Goal: Task Accomplishment & Management: Manage account settings

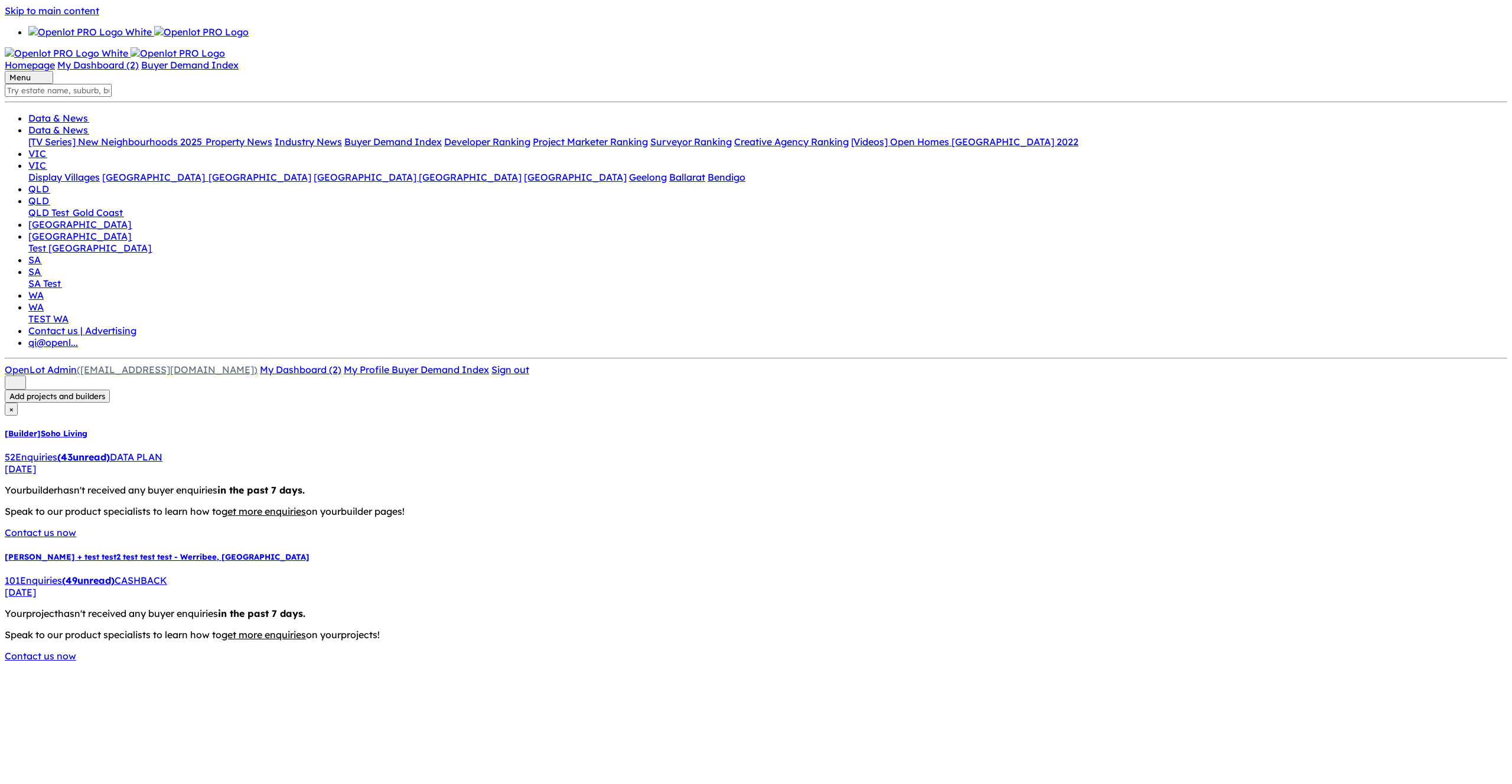
click at [141, 451] on div "52 Enquir ies ( 43 unread) DATA PLAN" at bounding box center [756, 457] width 1503 height 11
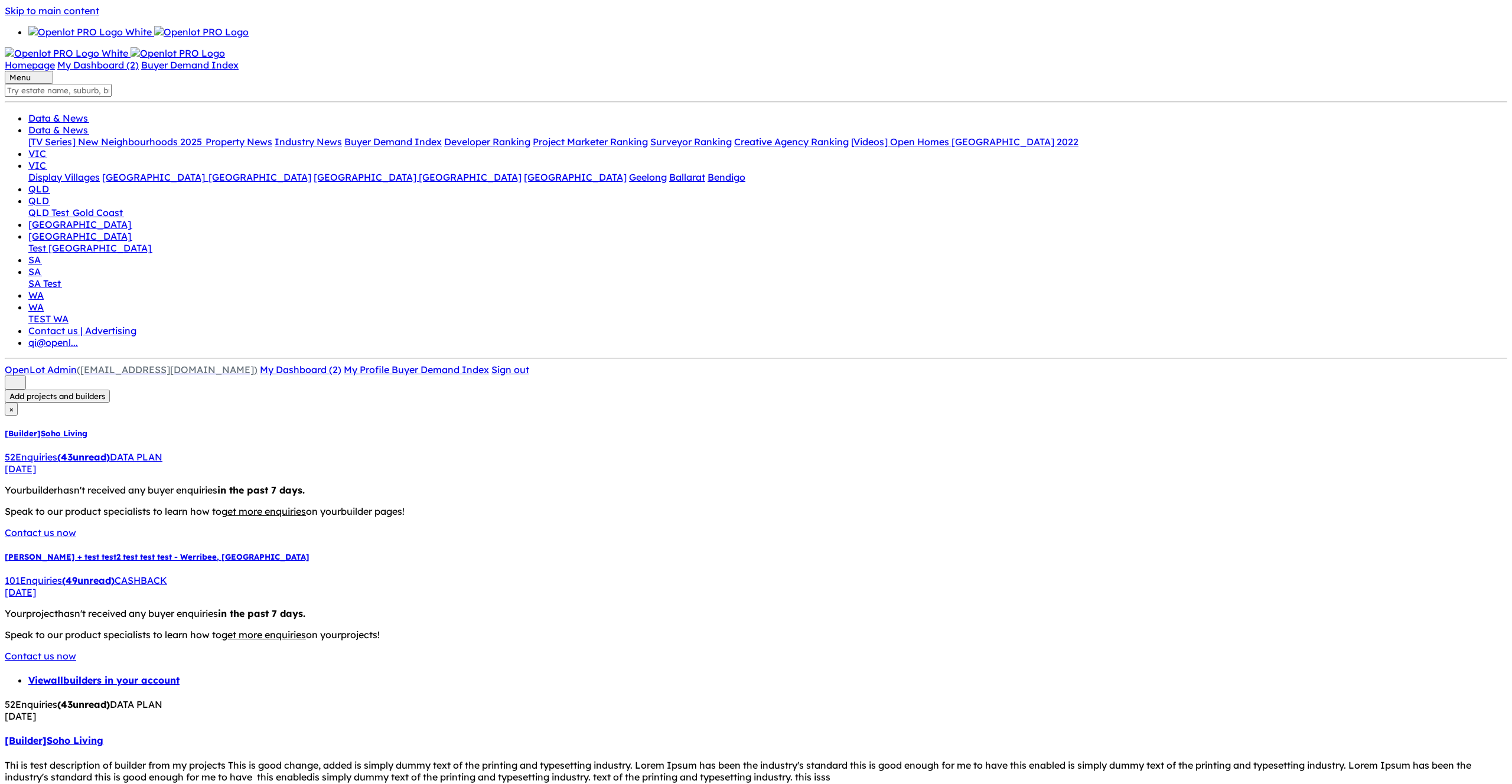
click at [86, 574] on strong "( 49 unread)" at bounding box center [87, 580] width 52 height 11
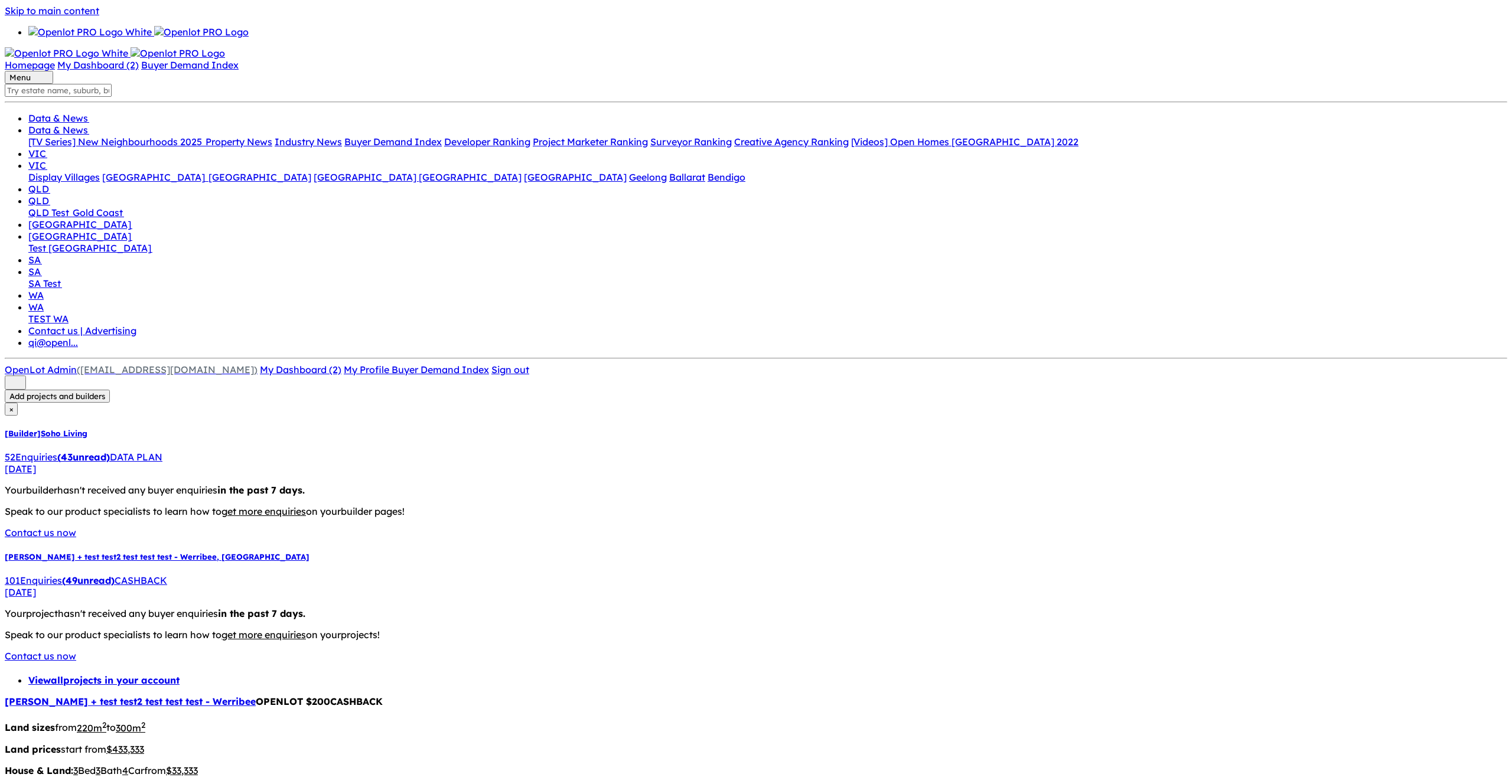
click at [36, 463] on span "[DATE]" at bounding box center [20, 468] width 31 height 11
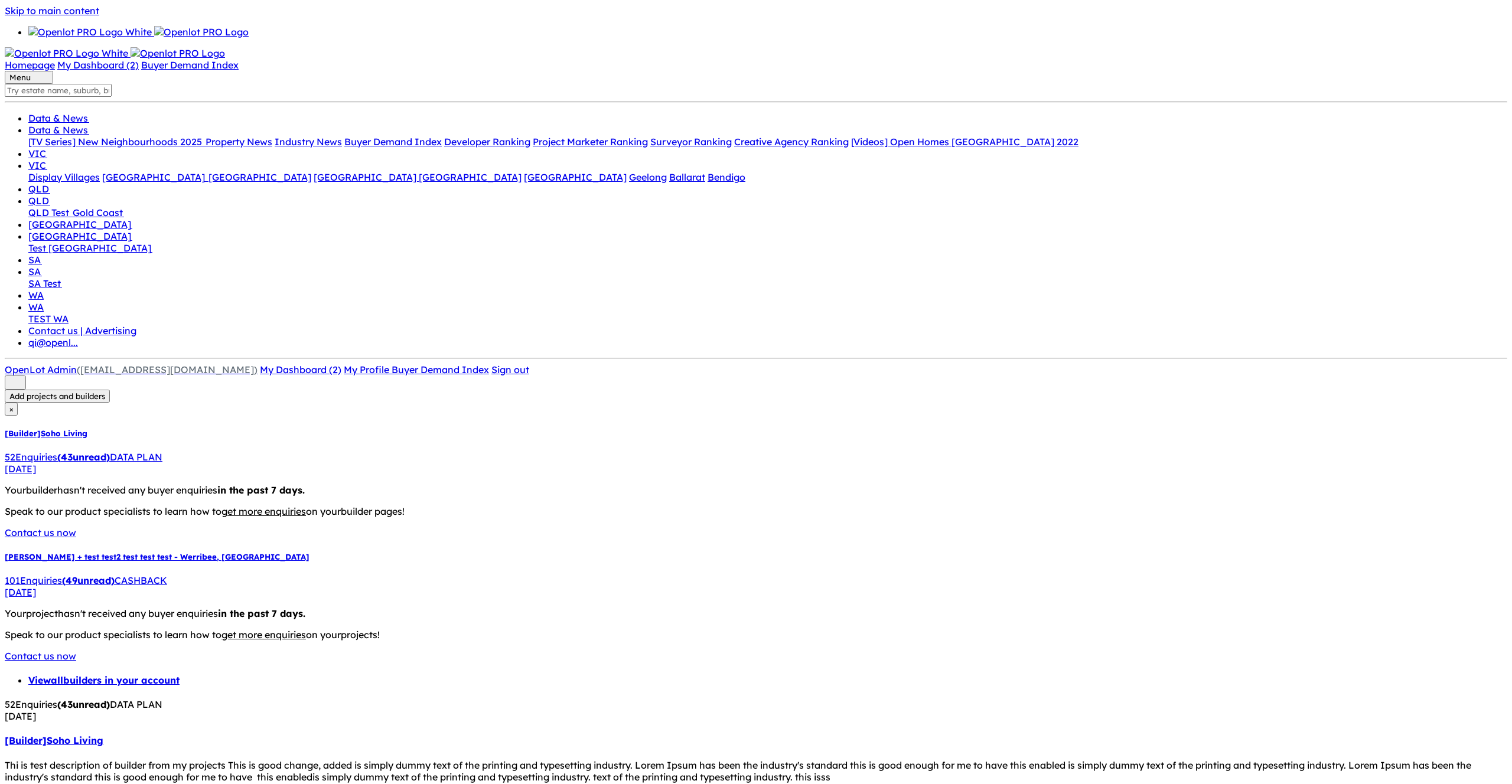
checkbox input "false"
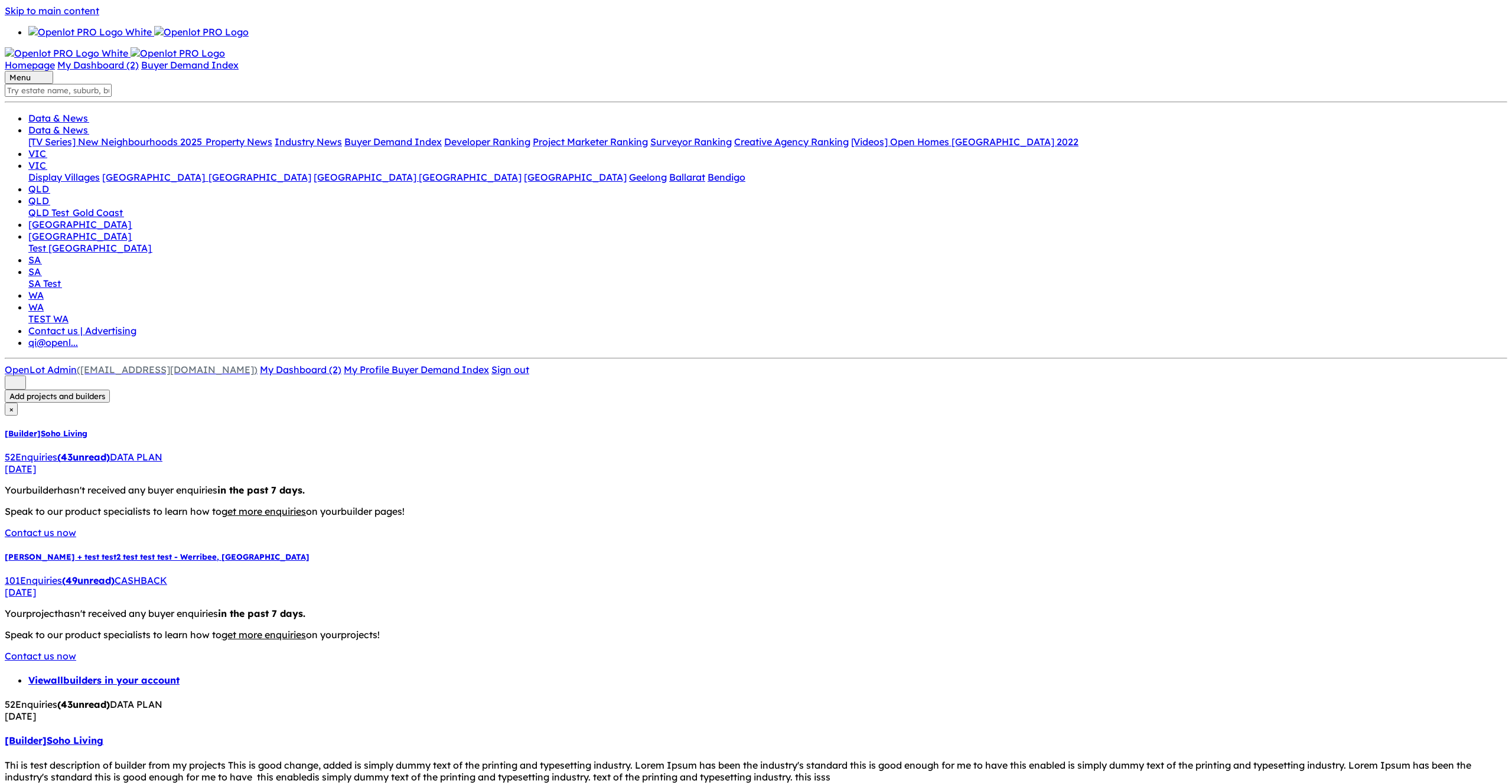
click at [103, 735] on link "[Builder] Soho Living" at bounding box center [54, 740] width 99 height 11
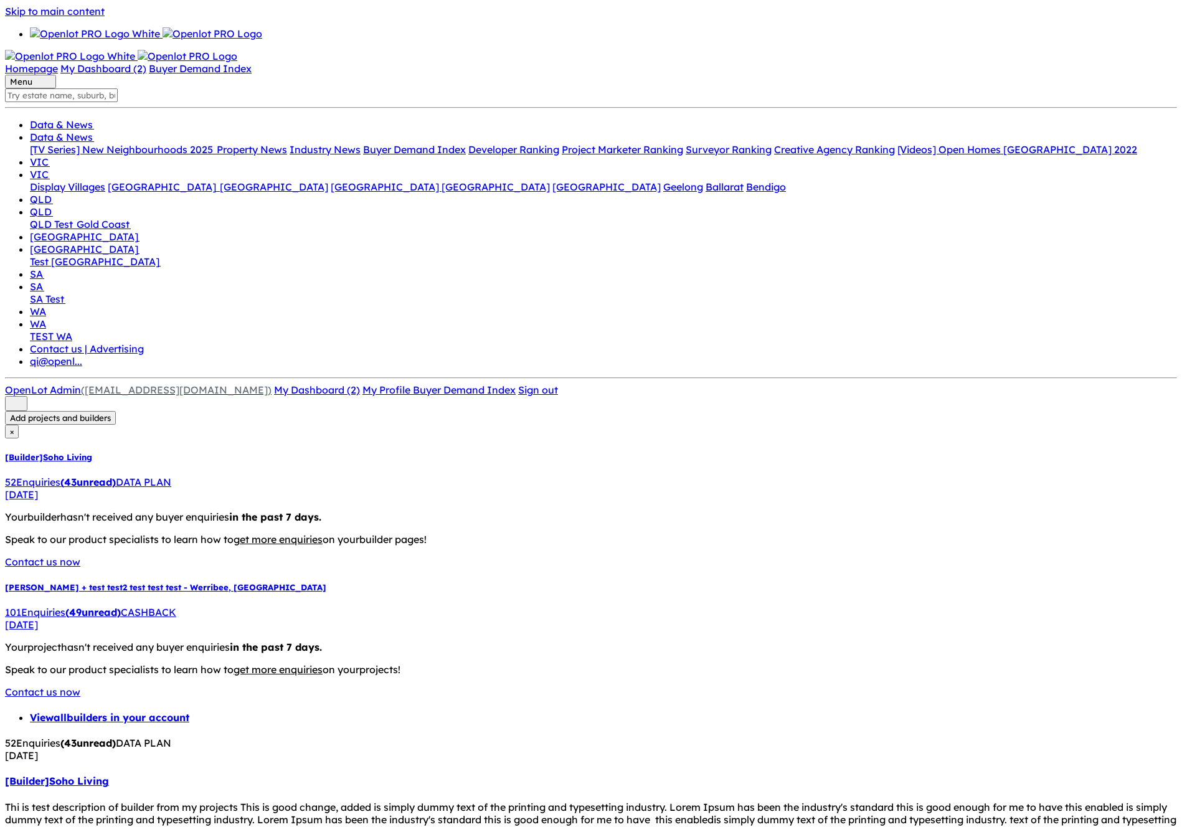
checkbox input "true"
copy label "Show builder listing on builder profile page"
drag, startPoint x: 527, startPoint y: 219, endPoint x: 345, endPoint y: 219, distance: 181.9
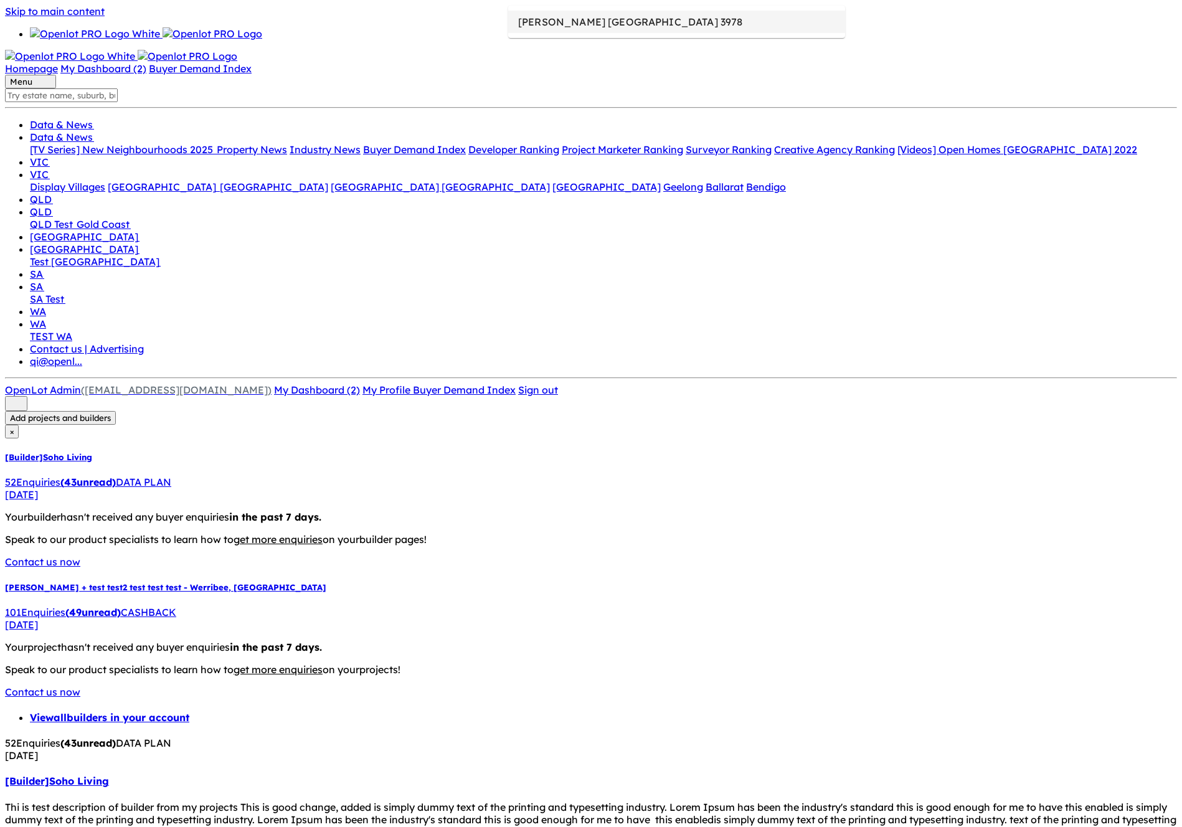
drag, startPoint x: 542, startPoint y: 220, endPoint x: 666, endPoint y: 220, distance: 123.9
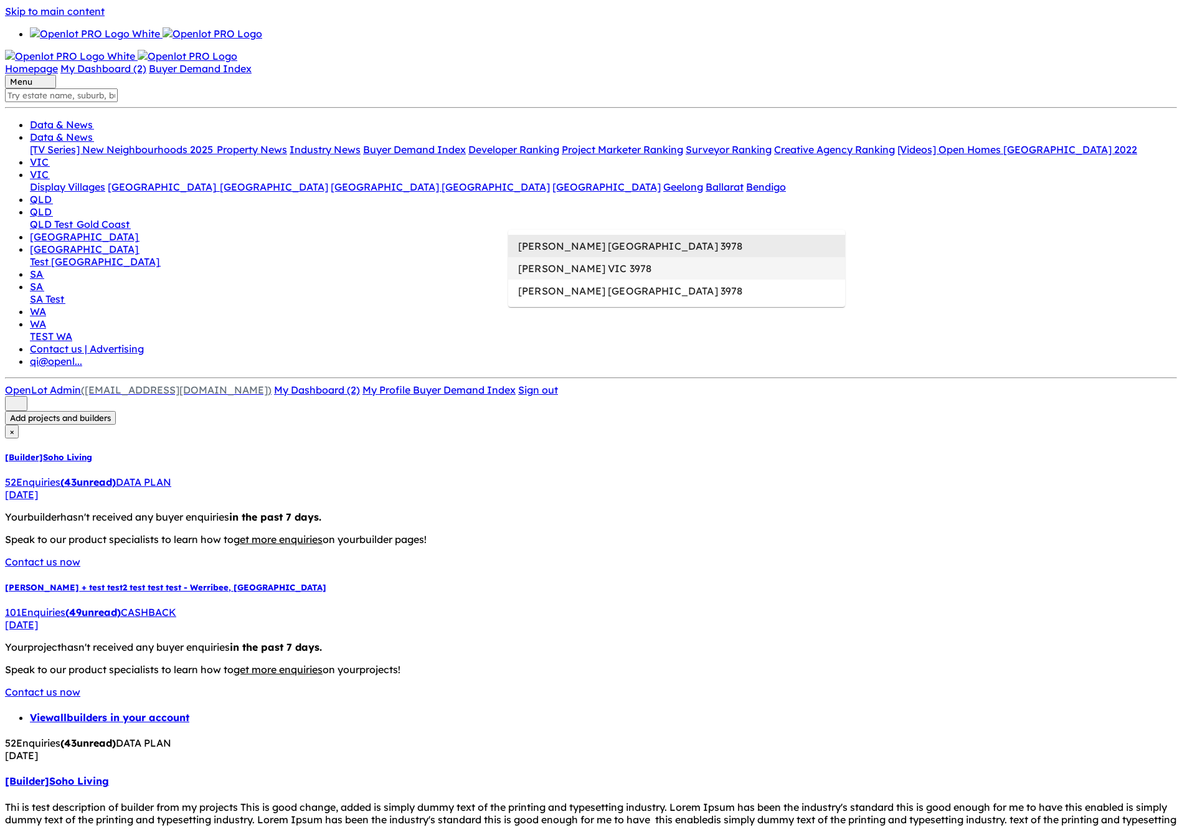
click at [545, 267] on li "[PERSON_NAME] VIC 3978" at bounding box center [676, 268] width 337 height 22
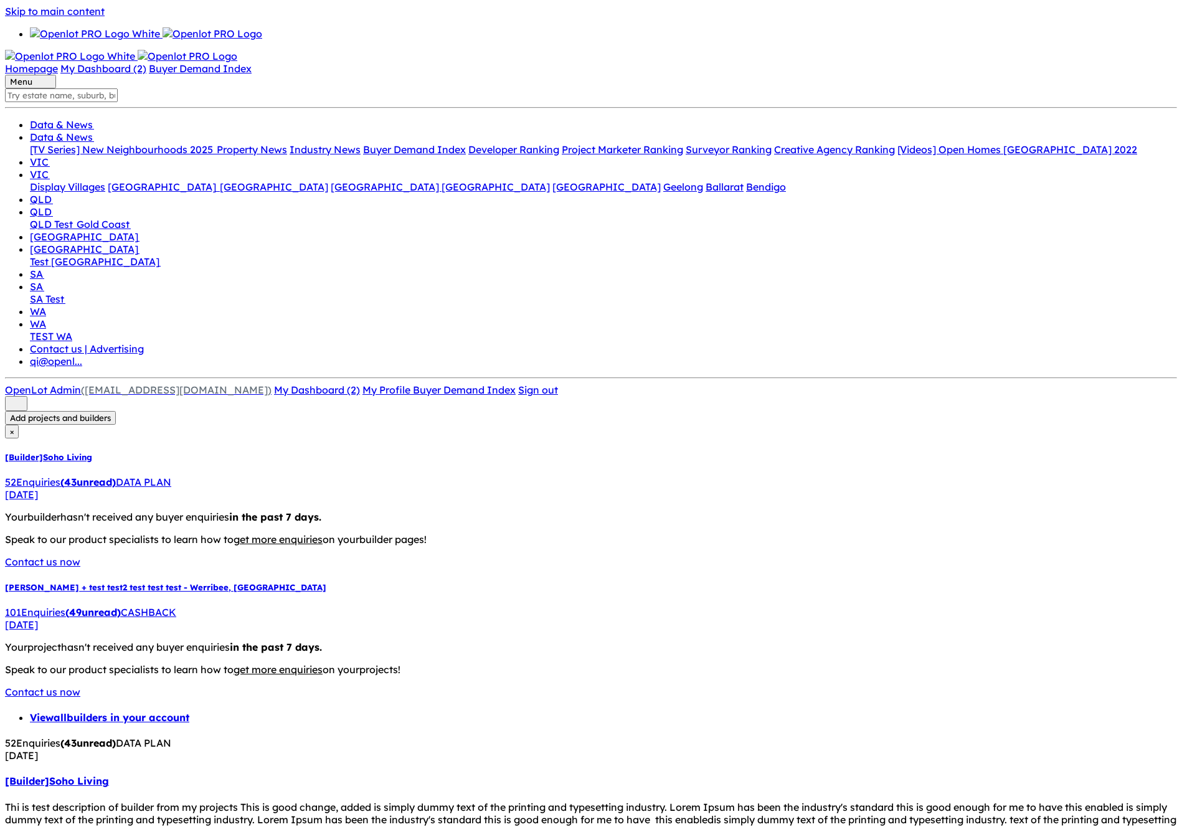
type input "[PERSON_NAME] VIC 3978"
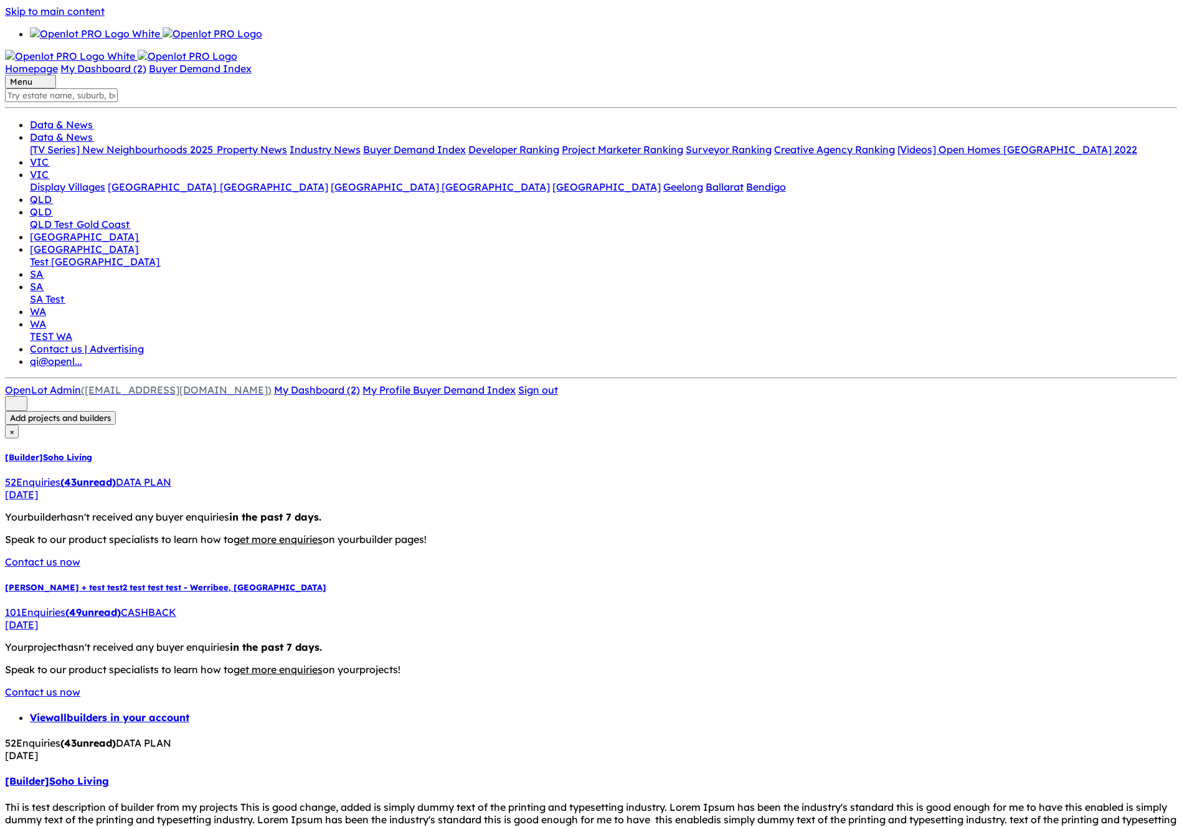
scroll to position [211, 0]
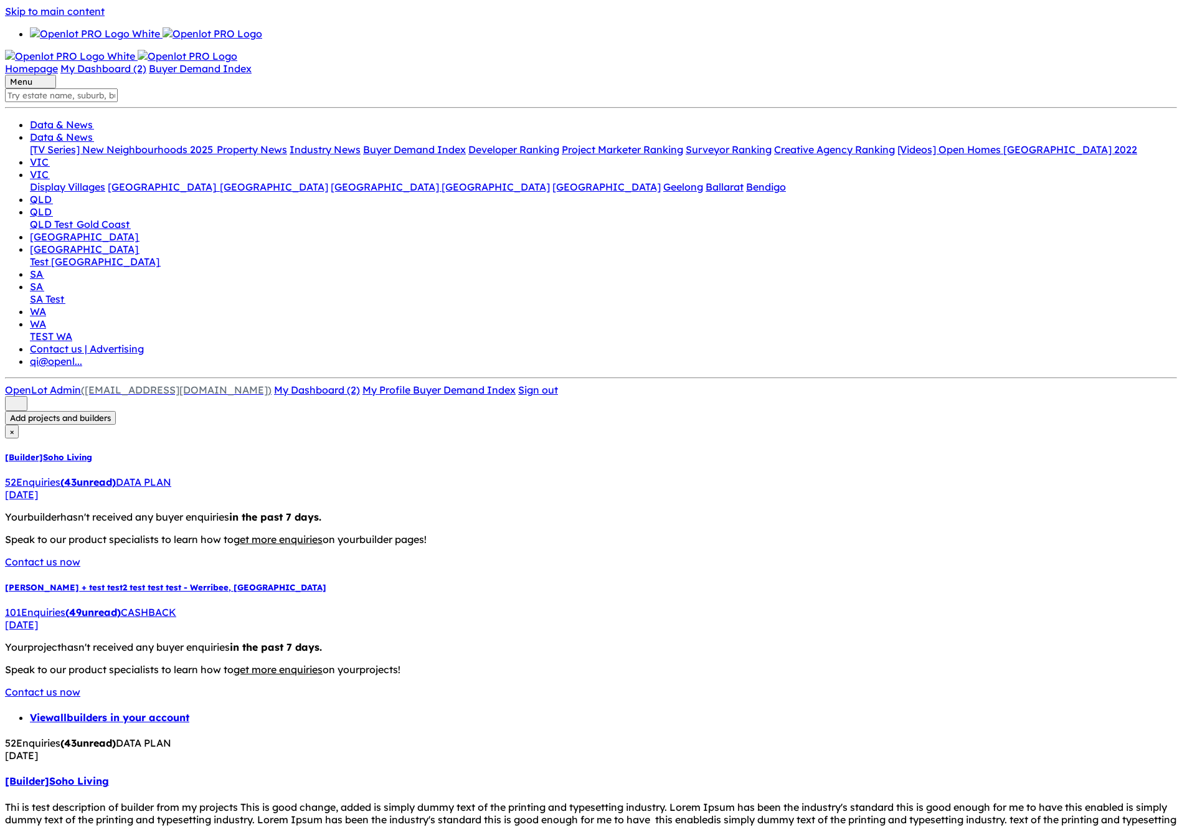
click at [143, 476] on div "52 Enquir ies ( 43 unread) DATA PLAN" at bounding box center [591, 482] width 1172 height 12
click at [138, 606] on div "101 Enquir ies ( 49 unread) CASHBACK" at bounding box center [591, 612] width 1172 height 12
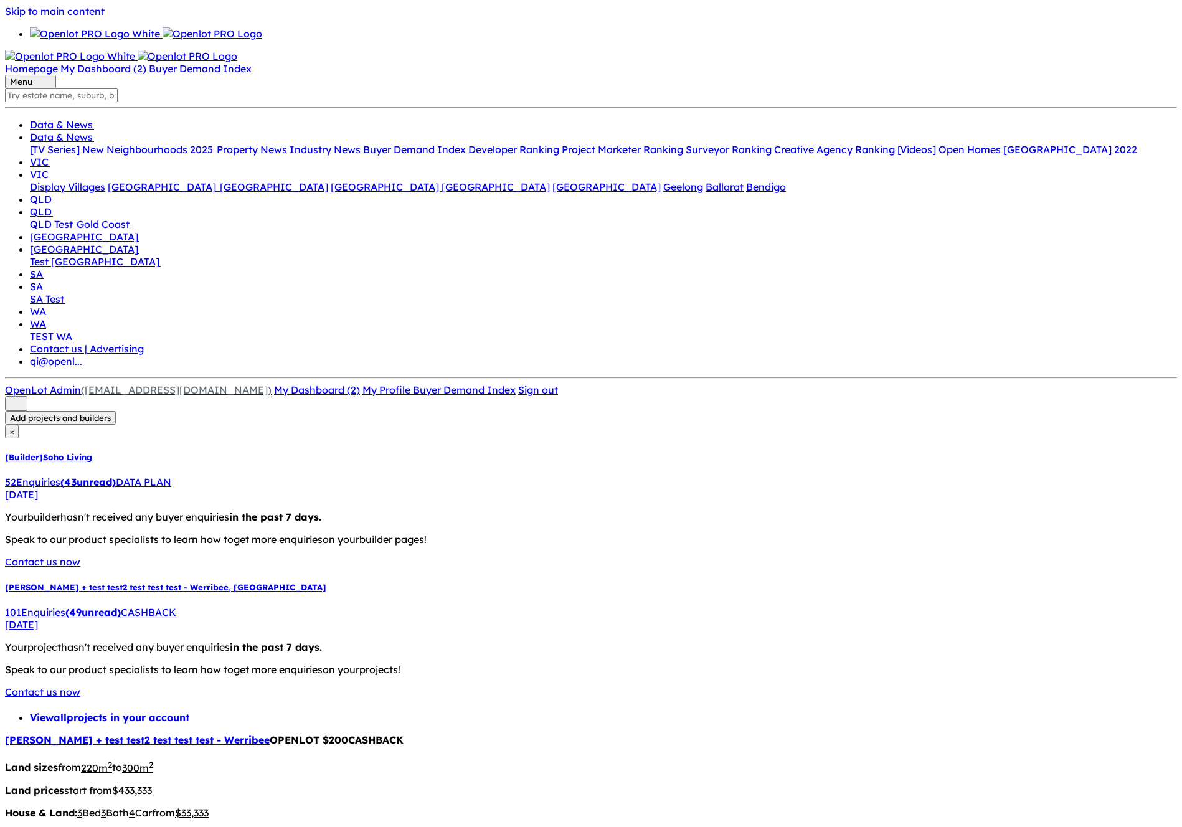
click at [144, 476] on div "52 Enquir ies ( 43 unread) DATA PLAN" at bounding box center [591, 482] width 1172 height 12
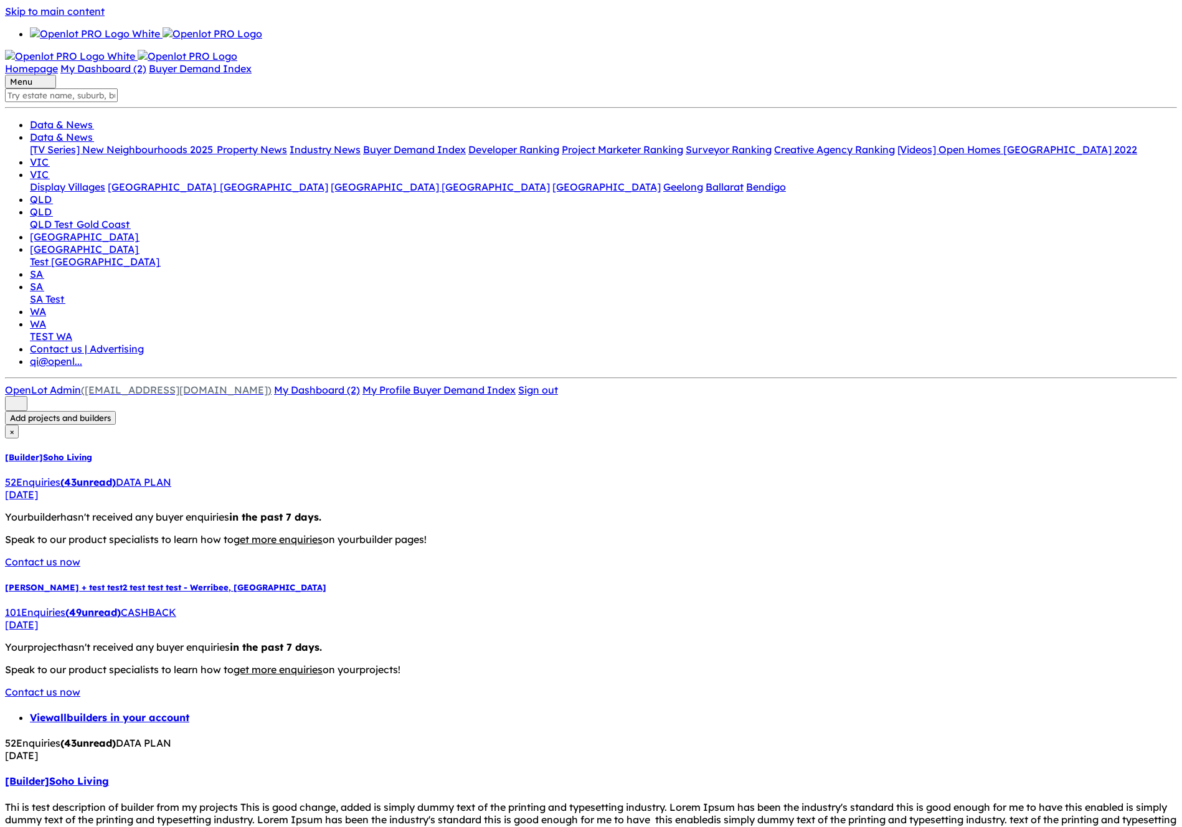
drag, startPoint x: 930, startPoint y: 54, endPoint x: 952, endPoint y: 80, distance: 34.5
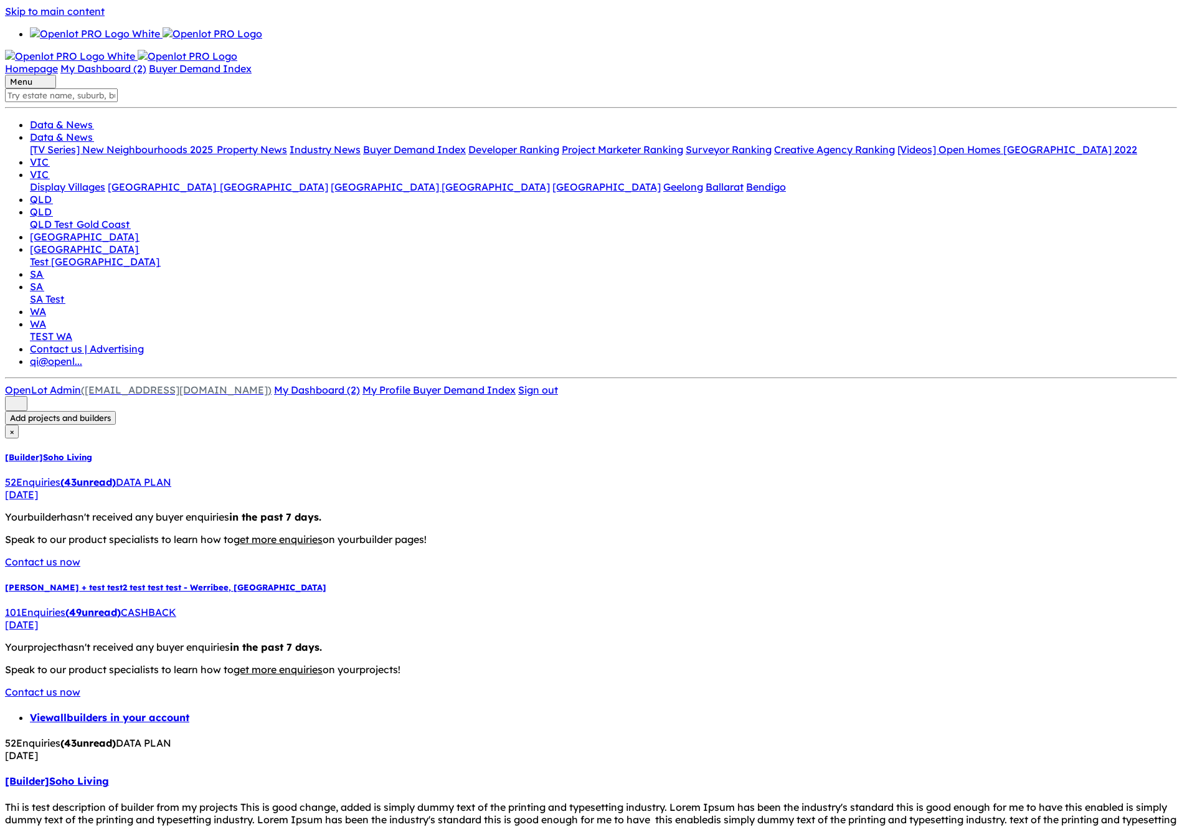
click at [179, 582] on h5 "[PERSON_NAME] + test test2 test test test - Werribee , [GEOGRAPHIC_DATA]" at bounding box center [591, 587] width 1172 height 10
